Goal: Information Seeking & Learning: Learn about a topic

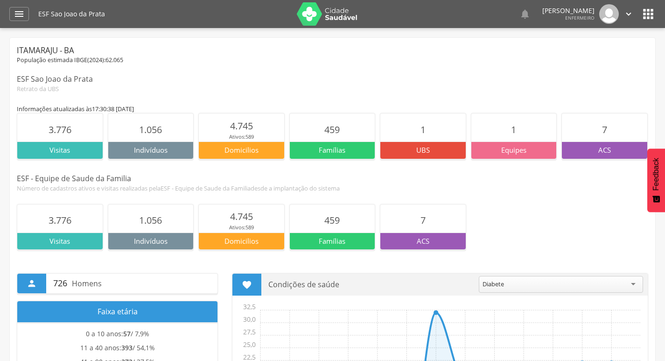
click at [301, 12] on img at bounding box center [327, 13] width 61 height 23
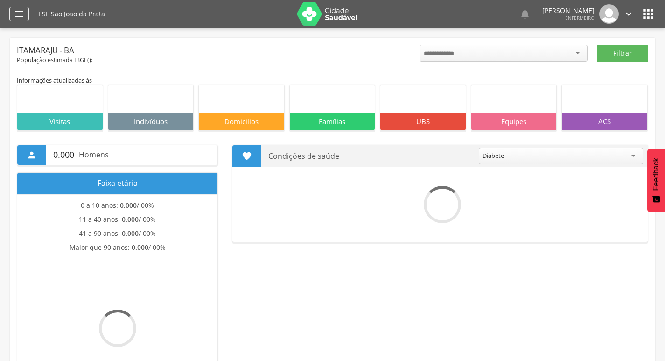
click at [18, 15] on icon "" at bounding box center [19, 13] width 11 height 11
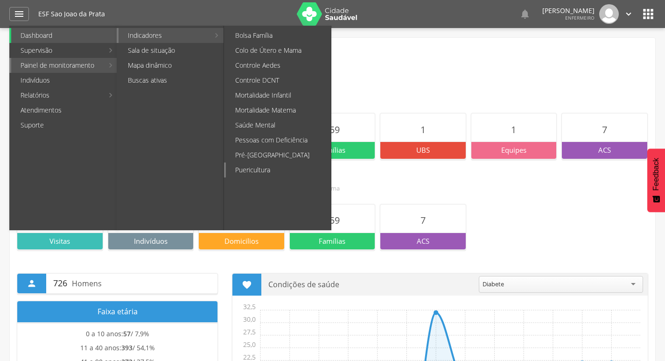
click at [261, 171] on link "Puericultura" at bounding box center [278, 169] width 105 height 15
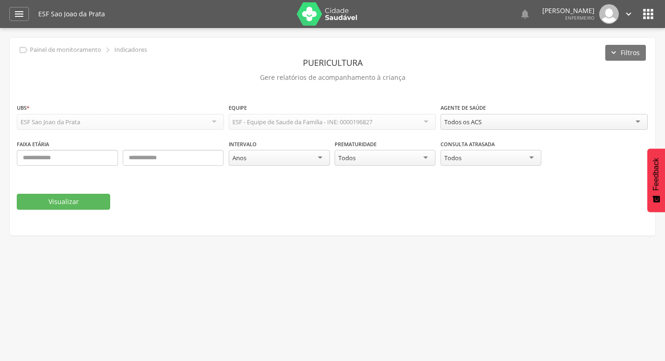
click at [488, 121] on div "Todos os ACS" at bounding box center [543, 122] width 207 height 16
click at [68, 200] on button "Visualizar" at bounding box center [63, 202] width 93 height 16
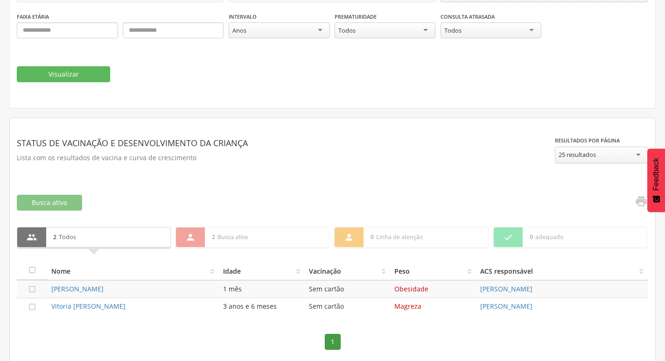
scroll to position [133, 0]
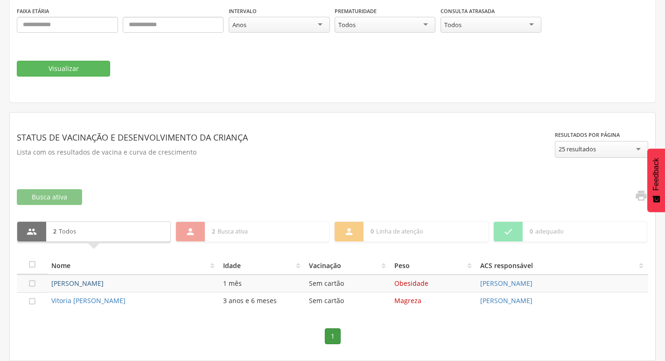
click at [104, 284] on link "[PERSON_NAME]" at bounding box center [77, 283] width 52 height 9
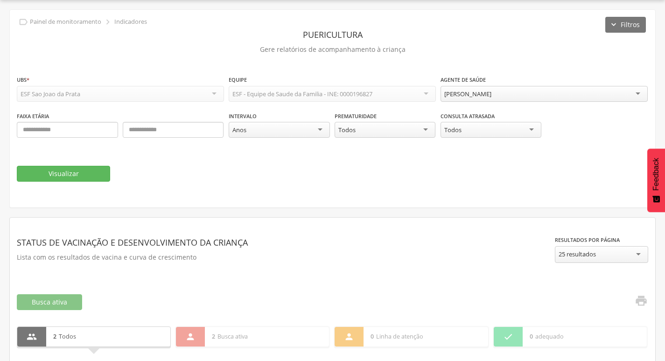
type input "**********"
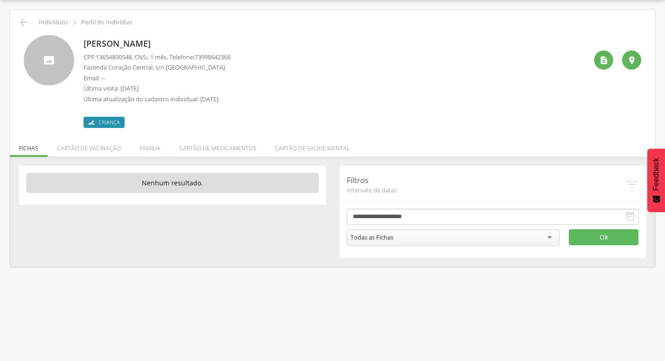
drag, startPoint x: 87, startPoint y: 43, endPoint x: 180, endPoint y: 44, distance: 92.9
click at [180, 44] on p "[PERSON_NAME]" at bounding box center [157, 44] width 147 height 12
drag, startPoint x: 81, startPoint y: 41, endPoint x: 196, endPoint y: 43, distance: 114.3
click at [196, 43] on div "Ezequiel Freire de Souza CPF: 13654800548 , CNS: , 1 mês, Telefone: 73998642366…" at bounding box center [332, 81] width 617 height 93
copy p "[PERSON_NAME]"
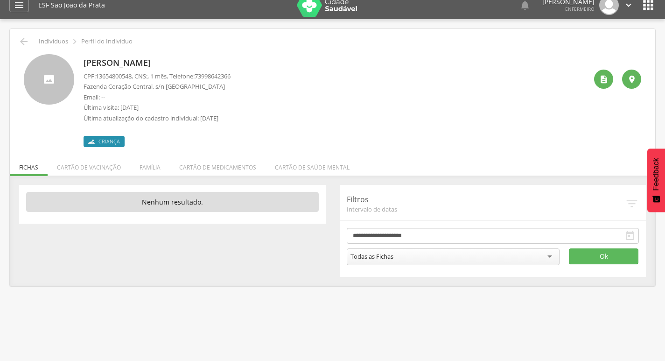
scroll to position [0, 0]
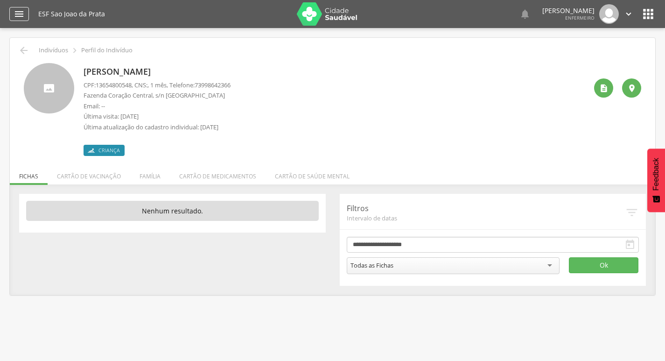
click at [16, 12] on icon "" at bounding box center [19, 13] width 11 height 11
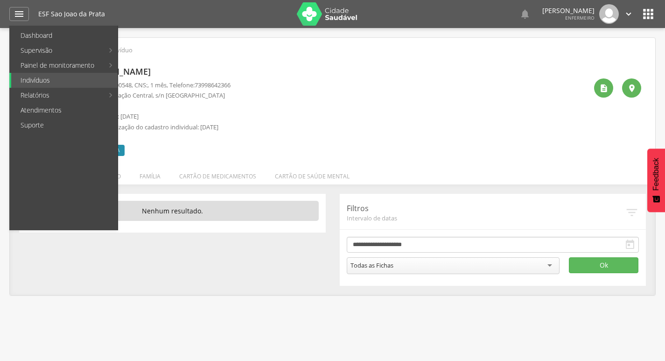
click at [267, 173] on link "Puericultura" at bounding box center [278, 169] width 105 height 15
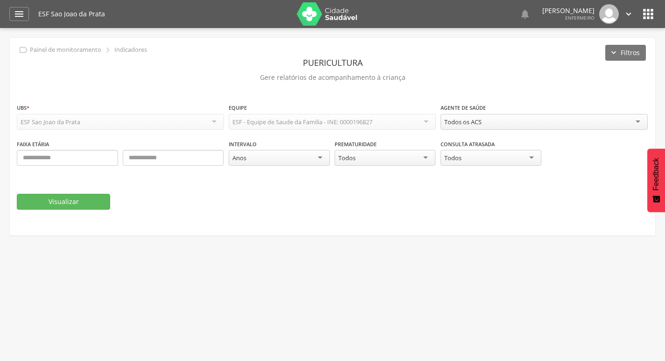
click at [520, 128] on div "Todos os ACS" at bounding box center [543, 122] width 207 height 16
click at [84, 204] on button "Visualizar" at bounding box center [63, 202] width 93 height 16
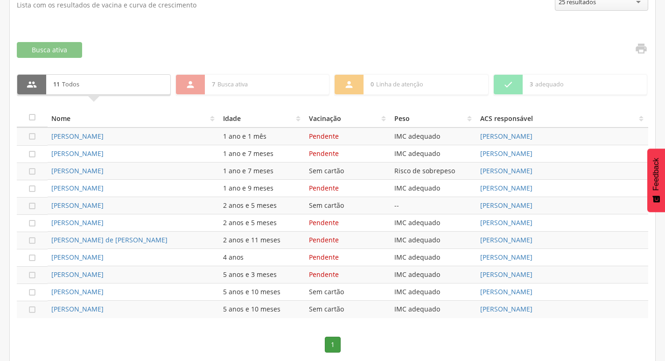
scroll to position [288, 0]
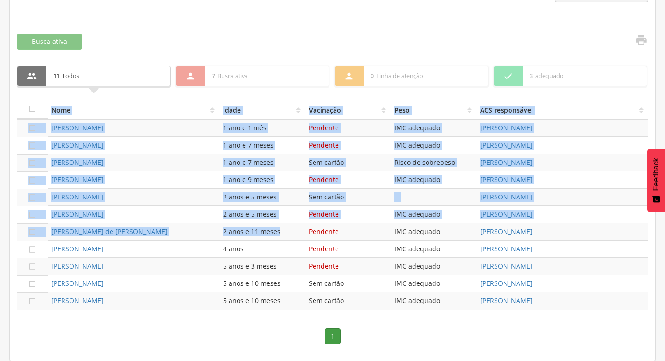
drag, startPoint x: 298, startPoint y: 231, endPoint x: 48, endPoint y: 118, distance: 274.6
click at [48, 118] on table " Nome Idade Vacinação Peso ACS responsável  Maite Lima dos Santos Silva 1 ano…" at bounding box center [332, 204] width 631 height 209
click at [360, 191] on td "Sem cartão" at bounding box center [348, 197] width 86 height 17
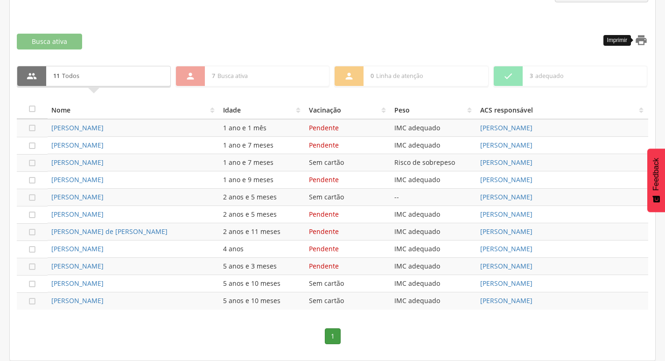
click at [646, 37] on icon "" at bounding box center [641, 40] width 13 height 13
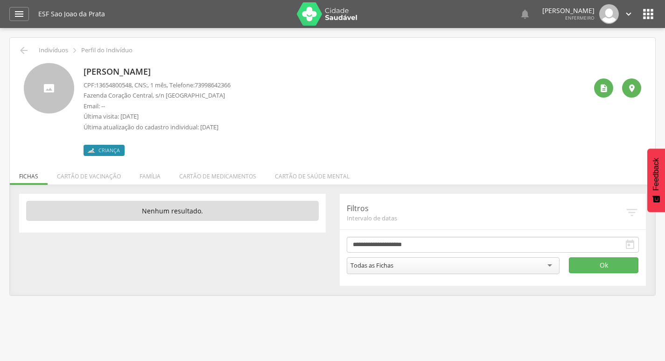
click at [645, 14] on icon "" at bounding box center [648, 14] width 15 height 15
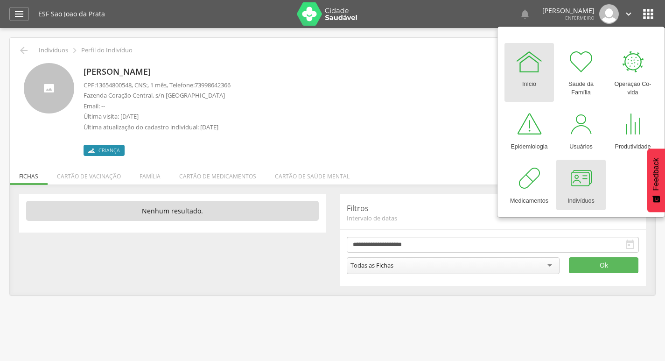
click at [579, 178] on div at bounding box center [581, 178] width 28 height 28
